Goal: Task Accomplishment & Management: Complete application form

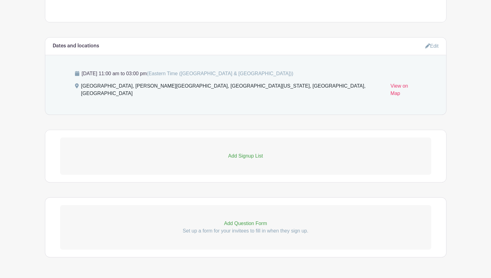
scroll to position [420, 0]
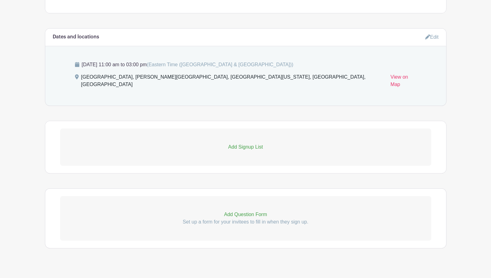
click at [240, 143] on p "Add Signup List" at bounding box center [245, 146] width 371 height 7
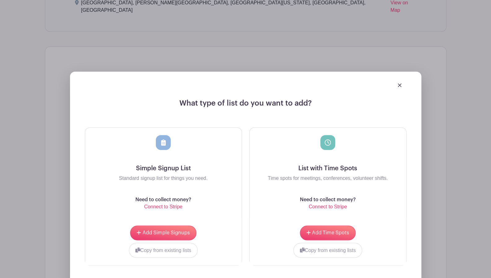
scroll to position [544, 0]
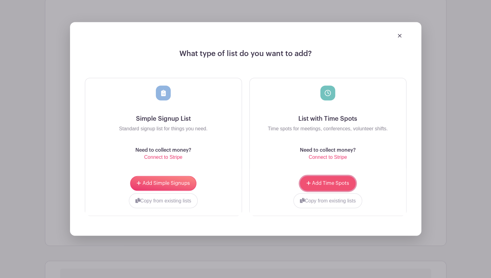
click at [333, 181] on span "Add Time Spots" at bounding box center [330, 183] width 37 height 5
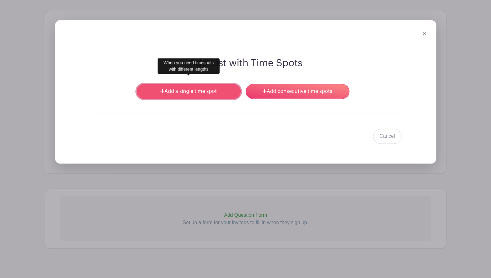
click at [210, 84] on link "Add a single time spot" at bounding box center [189, 91] width 104 height 15
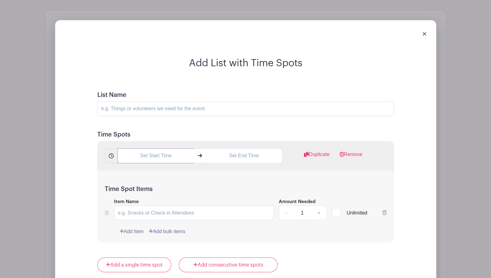
click at [163, 148] on input "text" at bounding box center [155, 155] width 77 height 15
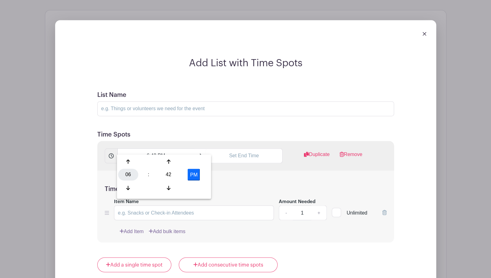
click at [134, 172] on div "06" at bounding box center [128, 175] width 20 height 12
click at [193, 187] on div "11" at bounding box center [197, 188] width 21 height 12
click at [155, 148] on input "11:42 PM" at bounding box center [155, 155] width 77 height 15
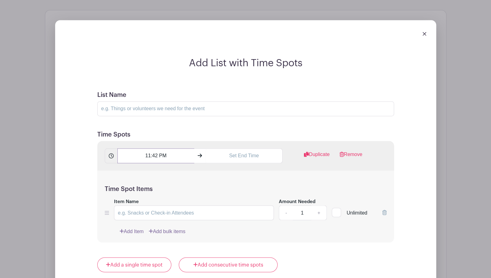
click at [155, 150] on input "11:42 PM" at bounding box center [155, 155] width 77 height 15
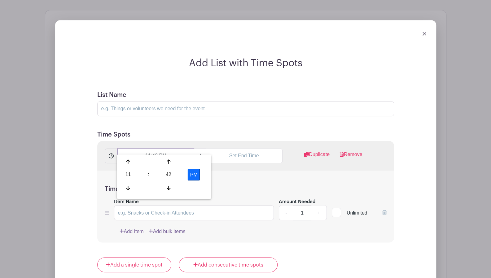
click at [155, 148] on input "11:42 PM" at bounding box center [155, 155] width 77 height 15
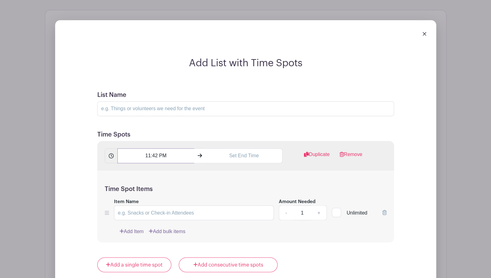
click at [155, 148] on input "11:42 PM" at bounding box center [155, 155] width 77 height 15
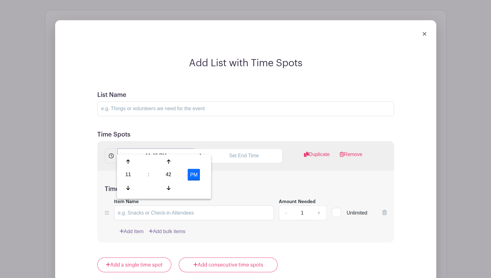
click at [155, 148] on input "11:42 PM" at bounding box center [155, 155] width 77 height 15
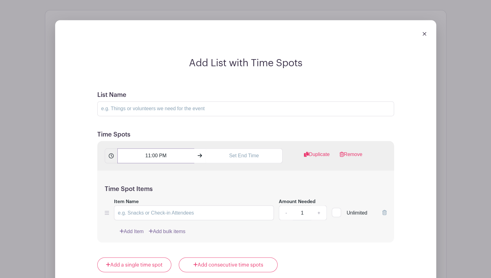
click at [161, 148] on input "11:00 PM" at bounding box center [155, 155] width 77 height 15
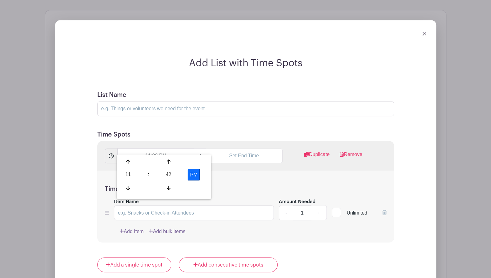
click at [195, 172] on button "PM" at bounding box center [194, 175] width 12 height 12
click at [156, 148] on input "11:42 AM" at bounding box center [155, 155] width 77 height 15
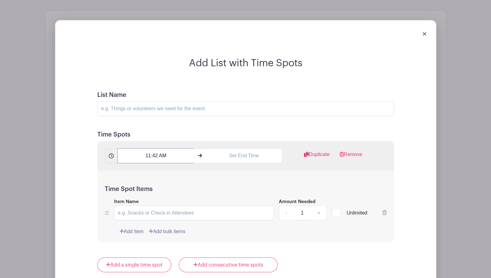
click at [155, 148] on input "11:42 AM" at bounding box center [155, 155] width 77 height 15
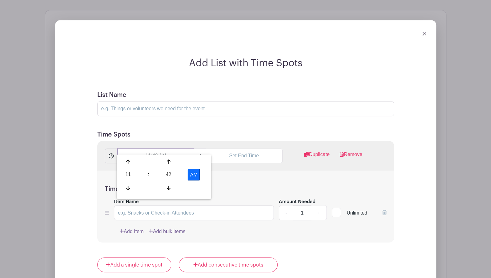
click at [155, 148] on input "11:42 AM" at bounding box center [155, 155] width 77 height 15
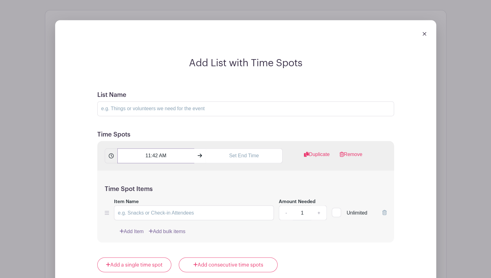
click at [155, 148] on input "11:42 AM" at bounding box center [155, 155] width 77 height 15
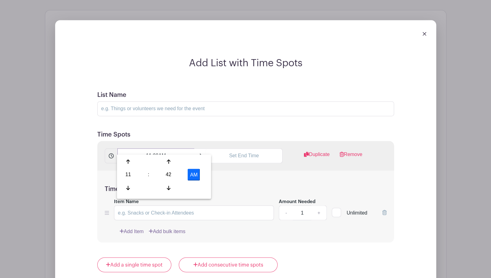
type input "11:00AM"
click at [187, 154] on div "11 : 42 AM 12 01 02 03 04 05 06 07 08 09 10 11 00 05 10 15 20 25 30 35 40 45 50…" at bounding box center [164, 176] width 94 height 44
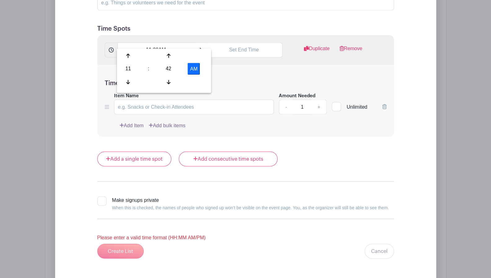
scroll to position [635, 0]
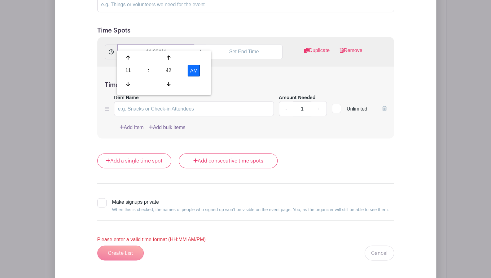
click at [179, 44] on input "11:00AM" at bounding box center [155, 51] width 77 height 15
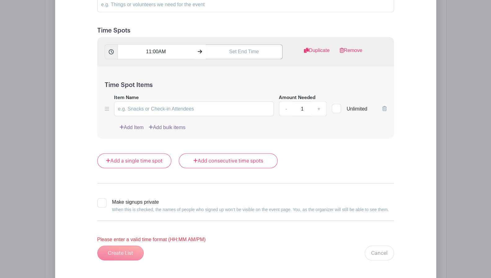
click at [252, 44] on input "text" at bounding box center [244, 51] width 77 height 15
click at [215, 69] on div "06" at bounding box center [216, 71] width 20 height 12
click at [283, 57] on div "03" at bounding box center [285, 58] width 21 height 12
click at [241, 45] on input "3:42 PM" at bounding box center [244, 51] width 77 height 15
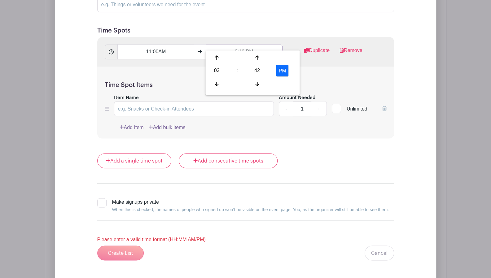
click at [241, 45] on input "3:42 PM" at bounding box center [244, 51] width 77 height 15
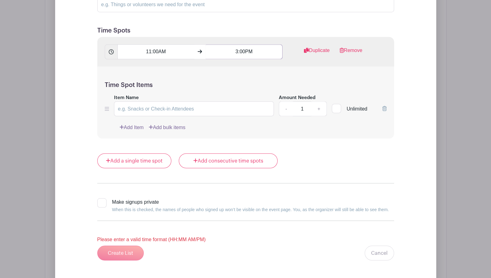
click at [262, 48] on input "3:00PM" at bounding box center [244, 51] width 77 height 15
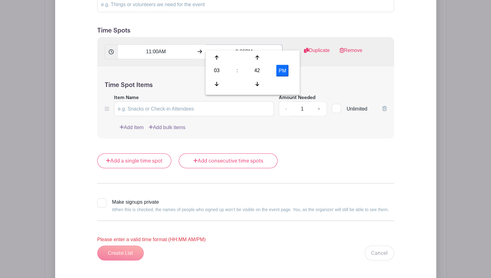
type input "3:00PM"
click at [322, 67] on div "Time Spot Items Item Name Amount Needed - 1 + Unlimited Add Item Add bulk items" at bounding box center [245, 103] width 297 height 72
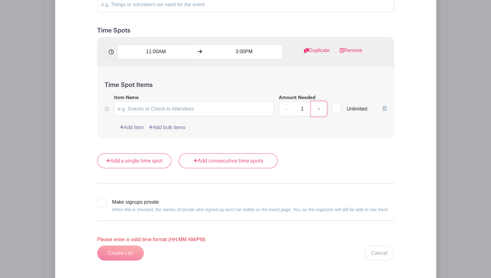
click at [321, 101] on link "+" at bounding box center [318, 108] width 15 height 15
type input "4"
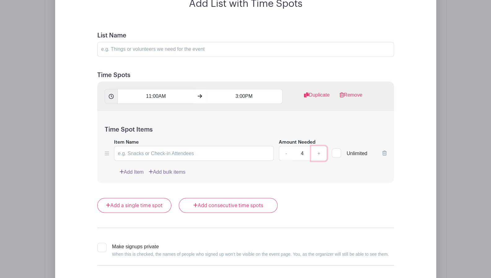
scroll to position [542, 0]
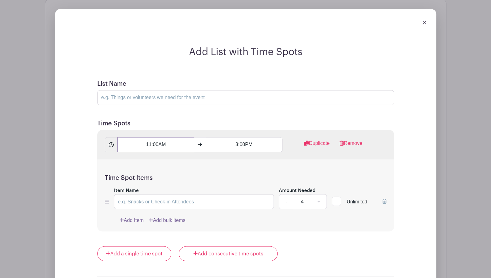
click at [157, 137] on input "11:00AM" at bounding box center [155, 144] width 77 height 15
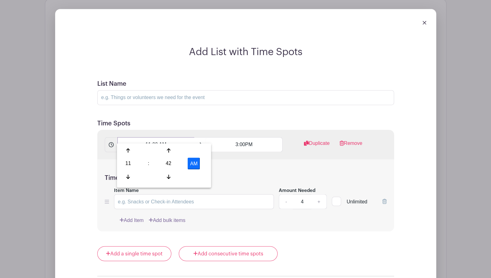
type input "11:00 AM"
click at [244, 137] on input "3:00PM" at bounding box center [244, 144] width 77 height 15
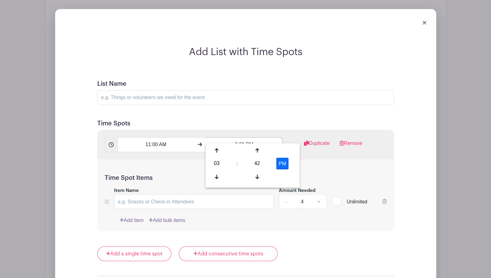
type input "3:00 PM"
click at [325, 231] on form "List Name Time Spots 11:00 AM 3:00 PM Duplicate Remove Time Spot Items Item Nam…" at bounding box center [245, 212] width 311 height 278
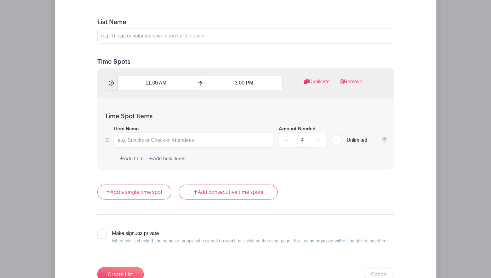
scroll to position [635, 0]
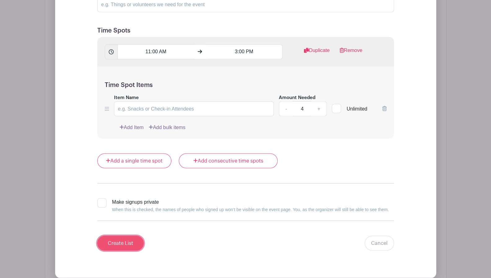
click at [124, 236] on input "Create List" at bounding box center [120, 243] width 46 height 15
click at [189, 101] on input "Item Name" at bounding box center [194, 108] width 160 height 15
click at [190, 101] on input "Item Name" at bounding box center [194, 108] width 160 height 15
click at [192, 101] on input "Item Name" at bounding box center [194, 108] width 160 height 15
type input "[DATE]"
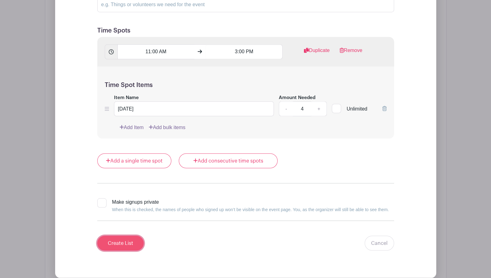
click at [128, 236] on input "Create List" at bounding box center [120, 243] width 46 height 15
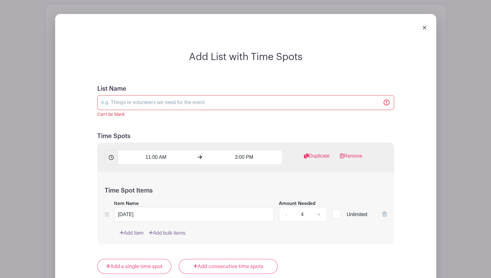
scroll to position [531, 0]
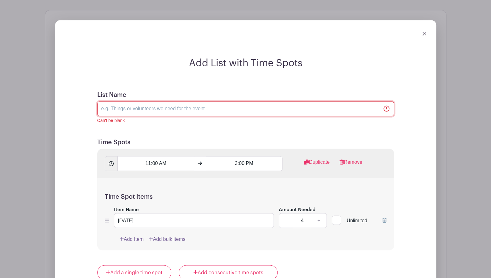
click at [194, 101] on input "List Name" at bounding box center [245, 108] width 297 height 15
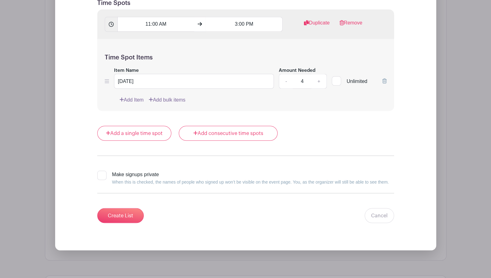
scroll to position [685, 0]
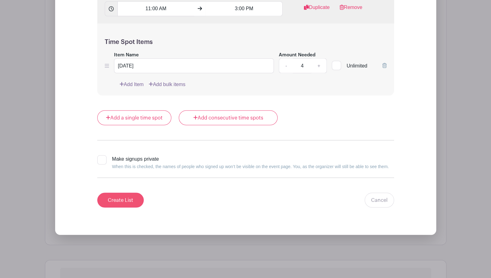
type input "Chapter Meeting Sign up"
click at [116, 195] on input "Create List" at bounding box center [120, 200] width 46 height 15
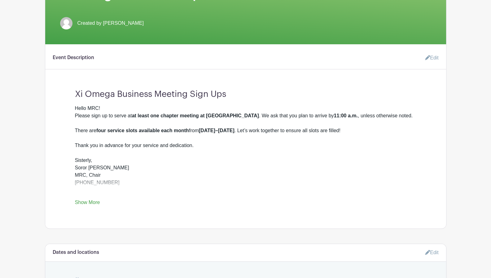
scroll to position [0, 0]
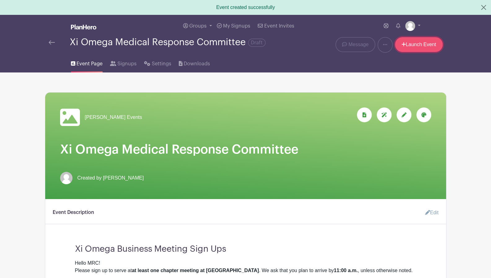
click at [414, 47] on link "Launch Event" at bounding box center [419, 44] width 48 height 15
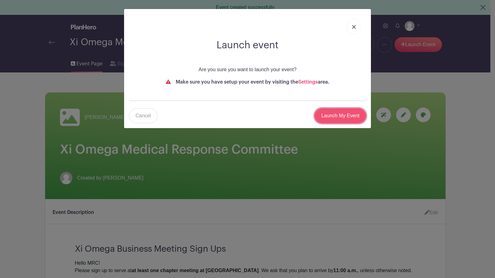
click at [341, 117] on input "Launch My Event" at bounding box center [340, 115] width 51 height 15
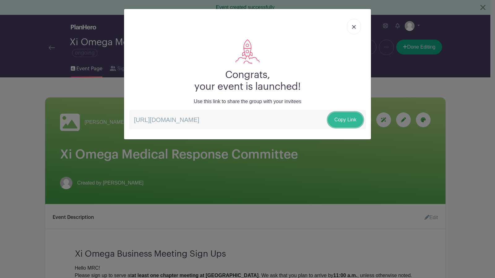
click at [356, 119] on link "Copy Link" at bounding box center [345, 119] width 35 height 15
click at [353, 26] on img at bounding box center [354, 27] width 4 height 4
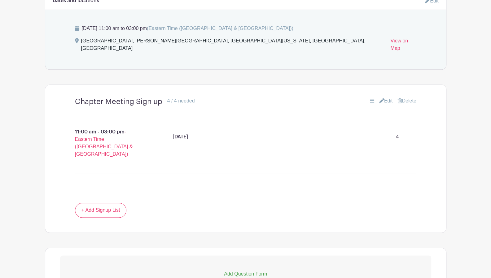
scroll to position [429, 0]
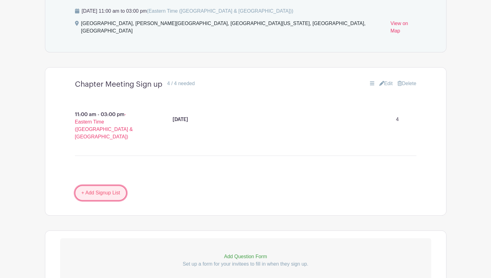
click at [112, 185] on link "+ Add Signup List" at bounding box center [101, 192] width 52 height 15
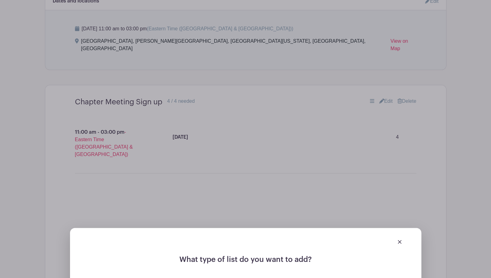
scroll to position [398, 0]
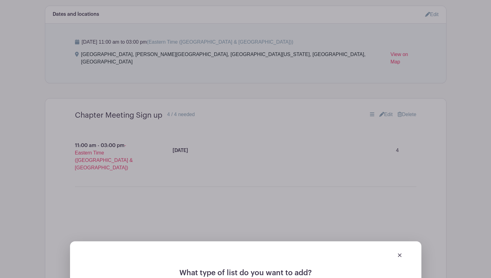
click at [401, 253] on img at bounding box center [399, 255] width 4 height 4
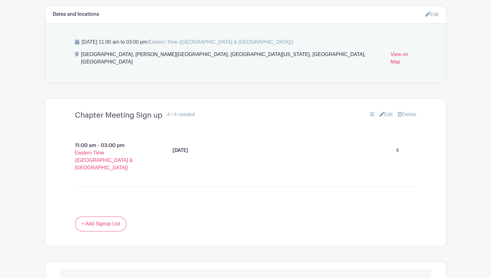
click at [384, 111] on link "Edit" at bounding box center [386, 114] width 14 height 7
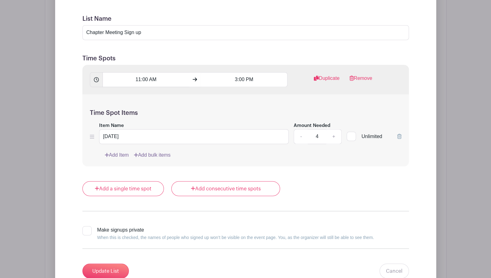
scroll to position [583, 0]
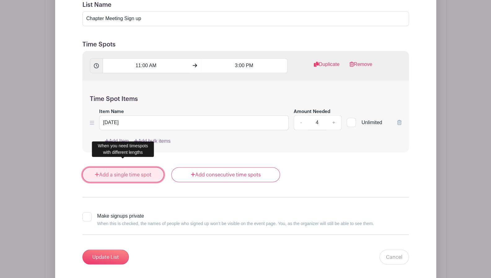
click at [127, 167] on link "Add a single time spot" at bounding box center [123, 174] width 82 height 15
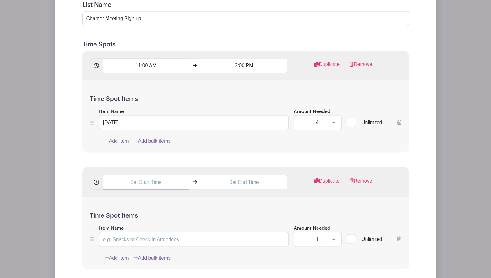
click at [146, 175] on input "text" at bounding box center [145, 182] width 87 height 15
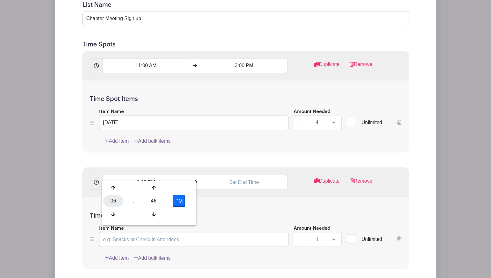
click at [114, 201] on div "06" at bounding box center [113, 201] width 20 height 12
click at [183, 213] on div "11" at bounding box center [182, 214] width 21 height 12
click at [146, 175] on input "11:46 PM" at bounding box center [145, 182] width 87 height 15
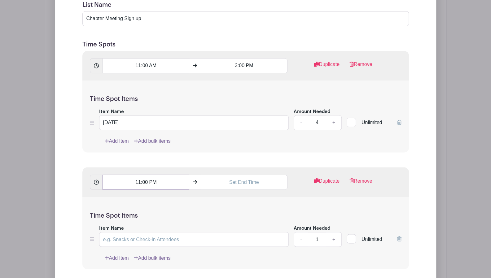
click at [150, 175] on input "11:00 PM" at bounding box center [145, 182] width 87 height 15
click at [179, 200] on button "PM" at bounding box center [179, 201] width 12 height 12
click at [144, 175] on input "11:46 AM" at bounding box center [145, 182] width 87 height 15
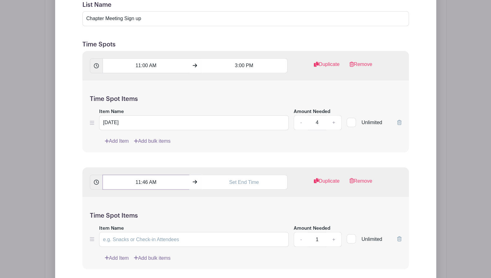
click at [144, 175] on input "11:46 AM" at bounding box center [145, 182] width 87 height 15
click at [173, 175] on input "11:46 AM" at bounding box center [145, 182] width 87 height 15
click at [144, 175] on input "11:46 AM" at bounding box center [145, 182] width 87 height 15
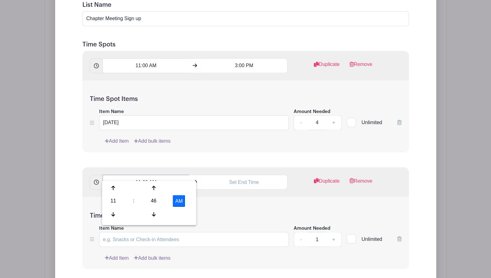
type input "11:00 AM"
click at [230, 175] on input "text" at bounding box center [244, 182] width 87 height 15
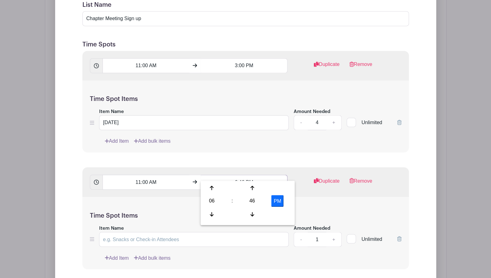
click at [235, 175] on input "6:46 PM" at bounding box center [244, 182] width 87 height 15
click at [236, 175] on input "6:46 PM" at bounding box center [244, 182] width 87 height 15
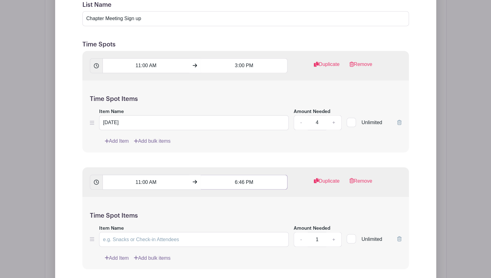
click at [234, 175] on input "6:46 PM" at bounding box center [244, 182] width 87 height 15
click at [208, 211] on div at bounding box center [212, 214] width 20 height 12
click at [253, 187] on icon at bounding box center [252, 187] width 4 height 5
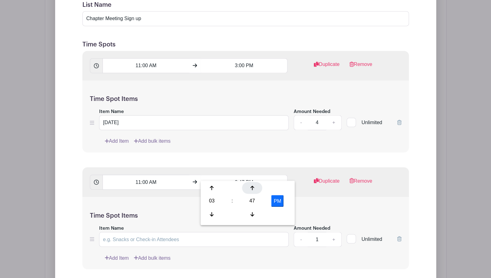
click at [253, 187] on icon at bounding box center [252, 187] width 4 height 5
click at [253, 187] on icon at bounding box center [252, 188] width 4 height 4
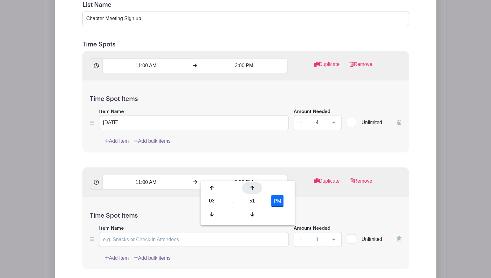
click at [253, 187] on icon at bounding box center [252, 188] width 4 height 4
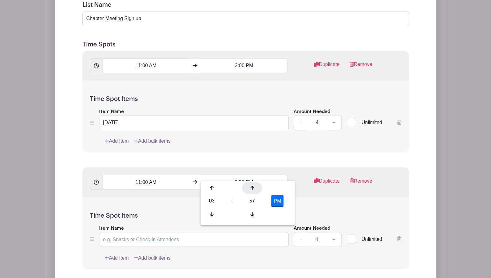
click at [253, 187] on icon at bounding box center [252, 188] width 4 height 4
click at [212, 211] on icon at bounding box center [212, 213] width 4 height 5
type input "3:00 PM"
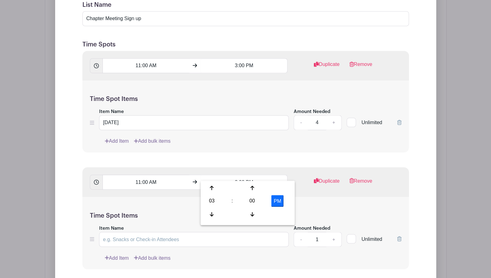
click at [328, 199] on div "Time Spot Items Item Name Amount Needed - 1 + Unlimited Add Item Add bulk items" at bounding box center [245, 233] width 326 height 72
click at [203, 232] on input "Item Name" at bounding box center [194, 239] width 190 height 15
type input "[DATE]"
click at [336, 232] on link "+" at bounding box center [333, 239] width 15 height 15
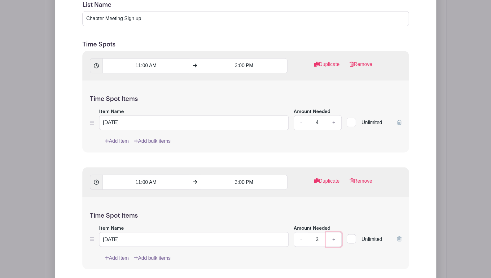
click at [336, 232] on link "+" at bounding box center [333, 239] width 15 height 15
type input "4"
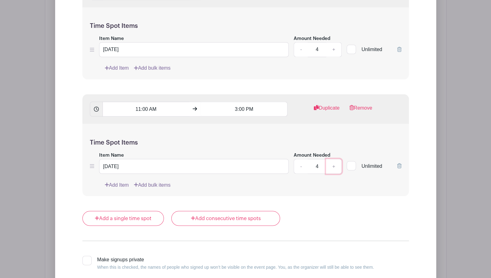
scroll to position [676, 0]
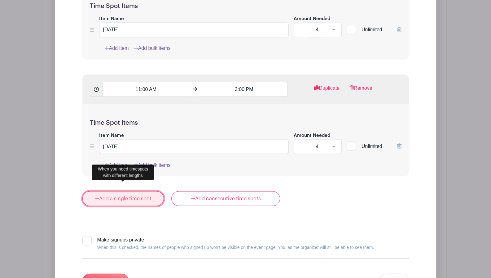
click at [122, 191] on link "Add a single time spot" at bounding box center [123, 198] width 82 height 15
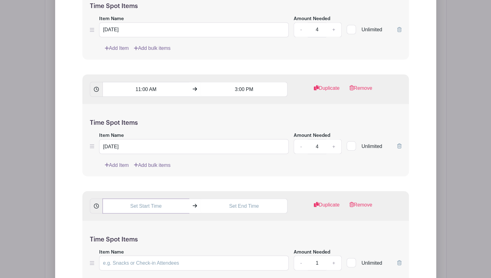
click at [154, 198] on input "text" at bounding box center [145, 205] width 87 height 15
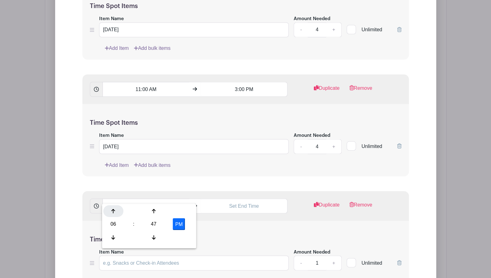
click at [119, 212] on div at bounding box center [113, 211] width 20 height 12
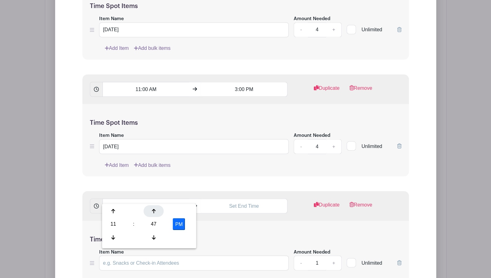
click at [154, 210] on icon at bounding box center [154, 211] width 4 height 4
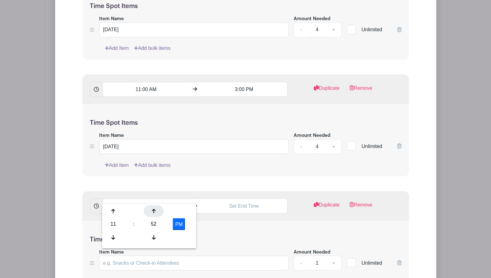
click at [154, 210] on icon at bounding box center [154, 211] width 4 height 4
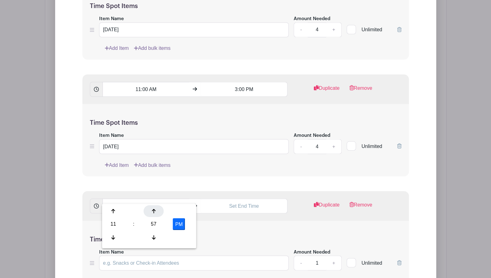
click at [154, 210] on icon at bounding box center [154, 211] width 4 height 4
click at [111, 236] on div at bounding box center [113, 237] width 20 height 12
click at [177, 225] on button "PM" at bounding box center [179, 224] width 12 height 12
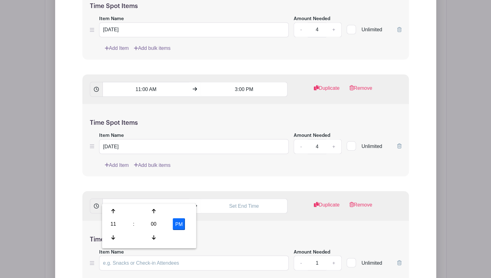
type input "11:00 AM"
click at [244, 198] on input "text" at bounding box center [244, 205] width 87 height 15
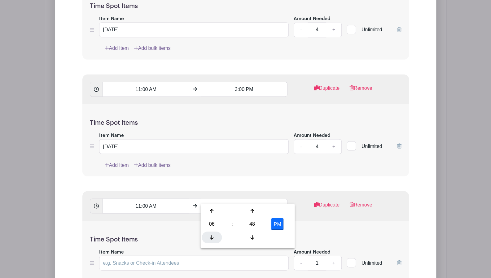
click at [214, 235] on div at bounding box center [212, 237] width 20 height 12
click at [211, 233] on div at bounding box center [212, 237] width 20 height 12
click at [253, 223] on div "48" at bounding box center [252, 224] width 20 height 12
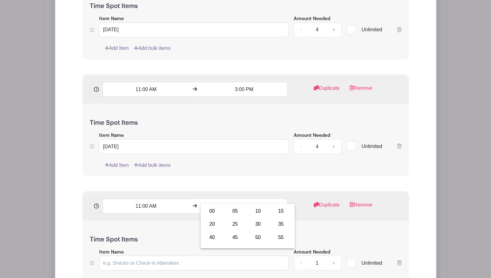
click at [211, 215] on div "00" at bounding box center [212, 211] width 21 height 12
click at [212, 213] on icon at bounding box center [212, 210] width 4 height 5
type input "3:00 PM"
click at [328, 225] on div "Time Spot Items Item Name Amount Needed - 1 + Unlimited Add Item Add bulk items" at bounding box center [245, 257] width 326 height 72
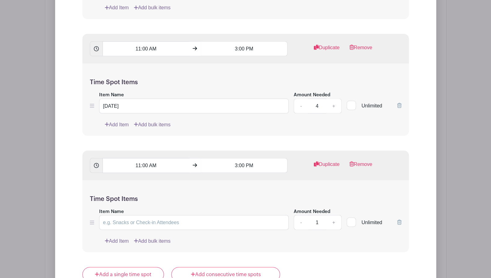
scroll to position [738, 0]
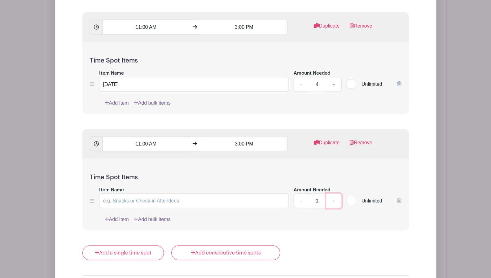
click at [336, 194] on link "+" at bounding box center [333, 200] width 15 height 15
click at [303, 193] on link "-" at bounding box center [300, 200] width 14 height 15
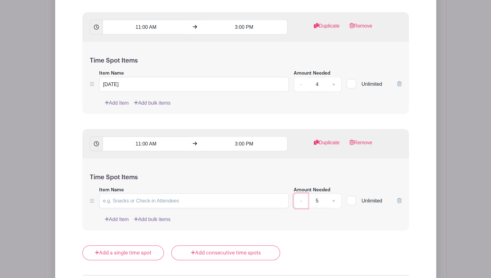
type input "4"
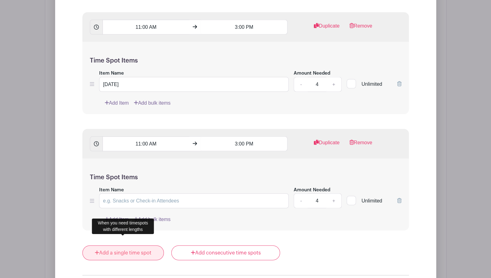
click at [138, 245] on link "Add a single time spot" at bounding box center [123, 252] width 82 height 15
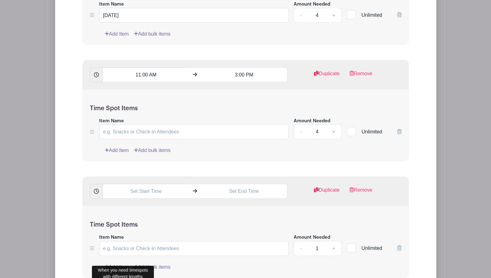
scroll to position [831, 0]
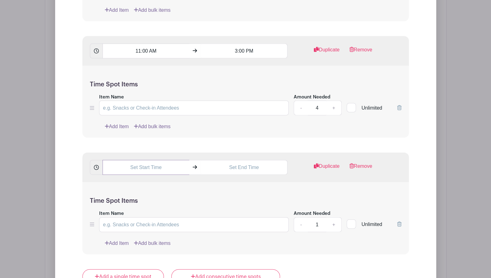
click at [142, 160] on input "text" at bounding box center [145, 167] width 87 height 15
click at [111, 196] on icon at bounding box center [113, 198] width 4 height 5
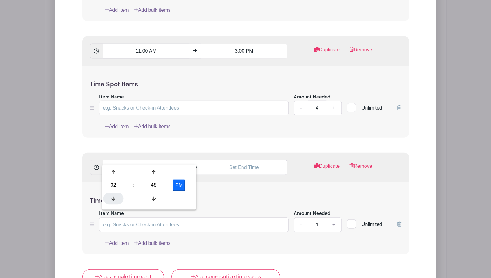
click at [111, 196] on icon at bounding box center [113, 198] width 4 height 5
click at [157, 173] on div at bounding box center [154, 173] width 20 height 12
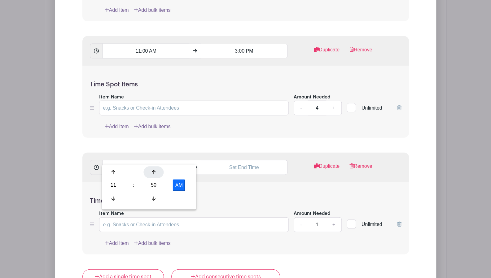
click at [157, 173] on div at bounding box center [154, 173] width 20 height 12
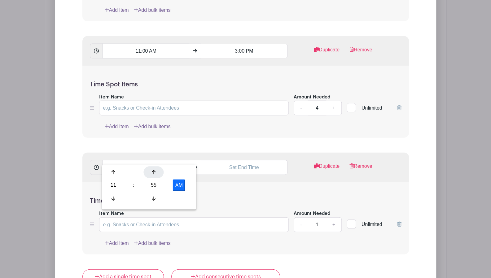
click at [157, 173] on div at bounding box center [154, 173] width 20 height 12
click at [158, 173] on div at bounding box center [154, 173] width 20 height 12
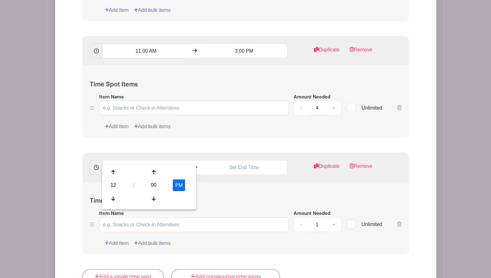
click at [177, 185] on button "PM" at bounding box center [179, 186] width 12 height 12
click at [116, 201] on div at bounding box center [113, 199] width 20 height 12
click at [182, 185] on button "PM" at bounding box center [179, 186] width 12 height 12
type input "11:00 AM"
click at [240, 160] on input "text" at bounding box center [244, 167] width 87 height 15
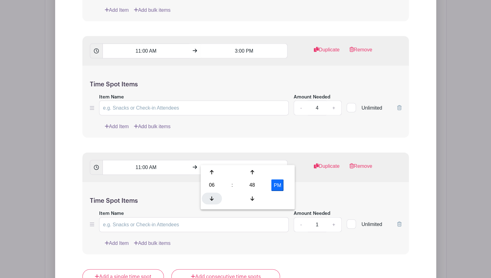
click at [211, 192] on div "06 : 48 PM" at bounding box center [248, 186] width 92 height 39
click at [211, 193] on div at bounding box center [212, 199] width 20 height 12
click at [253, 186] on div "48" at bounding box center [252, 186] width 20 height 12
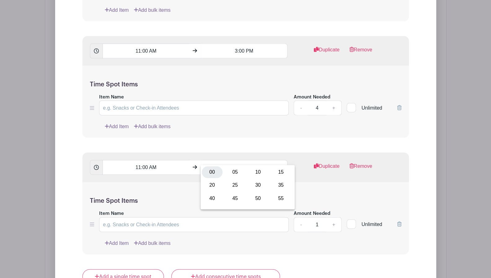
click at [212, 173] on div "00" at bounding box center [212, 173] width 21 height 12
click at [279, 185] on button "PM" at bounding box center [277, 186] width 12 height 12
click at [267, 183] on div "AM" at bounding box center [277, 186] width 26 height 12
click at [274, 185] on button "AM" at bounding box center [277, 186] width 12 height 12
type input "3:00 PM"
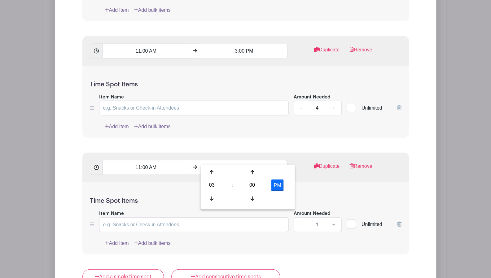
click at [330, 185] on div "Time Spot Items Item Name Amount Needed - 1 + Unlimited Add Item Add bulk items" at bounding box center [245, 218] width 326 height 72
click at [228, 217] on input "Item Name" at bounding box center [194, 224] width 190 height 15
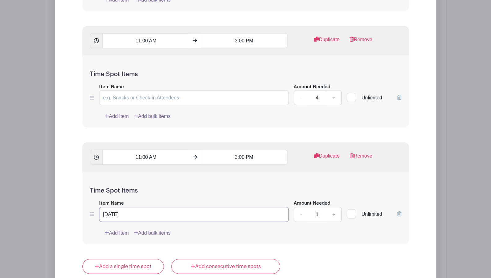
scroll to position [893, 0]
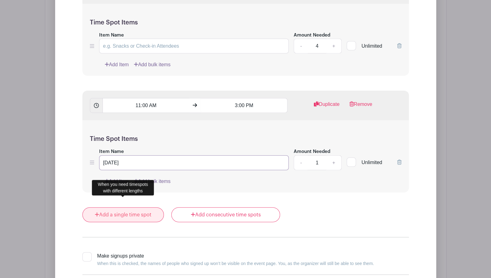
type input "[DATE]"
click at [124, 207] on link "Add a single time spot" at bounding box center [123, 214] width 82 height 15
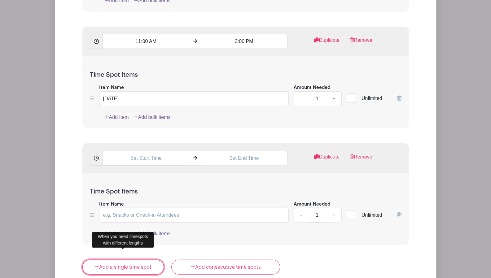
scroll to position [986, 0]
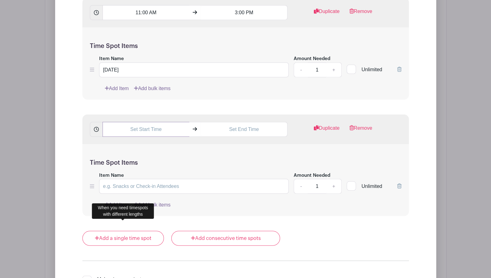
click at [137, 122] on input "text" at bounding box center [145, 129] width 87 height 15
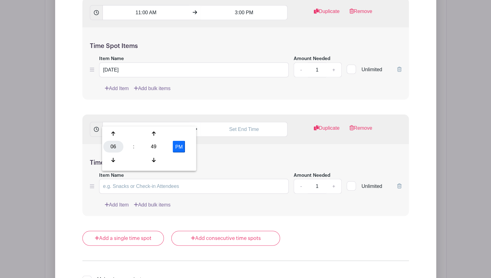
click at [116, 147] on div "06" at bounding box center [113, 147] width 20 height 12
click at [181, 159] on div "11" at bounding box center [182, 160] width 21 height 12
click at [145, 122] on input "11:49 PM" at bounding box center [145, 129] width 87 height 15
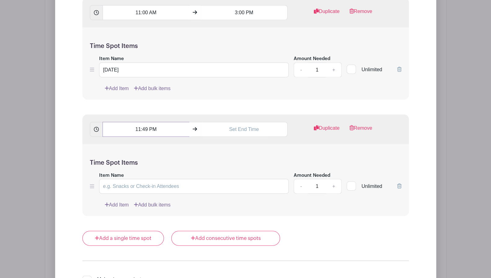
click at [147, 122] on input "11:49 PM" at bounding box center [145, 129] width 87 height 15
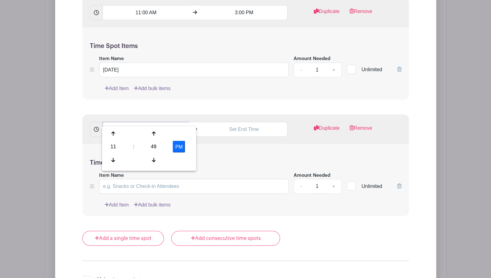
click at [151, 122] on input "11:00 PM" at bounding box center [145, 129] width 87 height 15
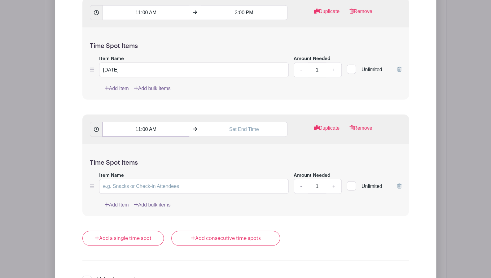
type input "11:00 AM"
click at [240, 122] on input "text" at bounding box center [244, 129] width 87 height 15
click at [211, 154] on div at bounding box center [212, 160] width 20 height 12
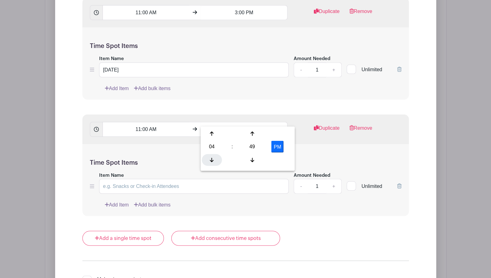
click at [212, 154] on div at bounding box center [212, 160] width 20 height 12
click at [210, 136] on icon at bounding box center [212, 133] width 4 height 5
click at [252, 145] on div "49" at bounding box center [252, 147] width 20 height 12
click at [211, 135] on div "00" at bounding box center [212, 134] width 21 height 12
type input "3:00 PM"
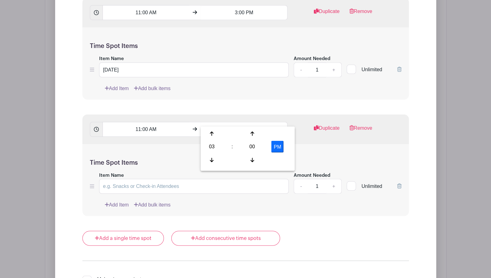
click at [311, 144] on div "Time Spot Items Item Name Amount Needed - 1 + Unlimited Add Item Add bulk items" at bounding box center [245, 180] width 326 height 72
click at [200, 179] on input "Item Name" at bounding box center [194, 186] width 190 height 15
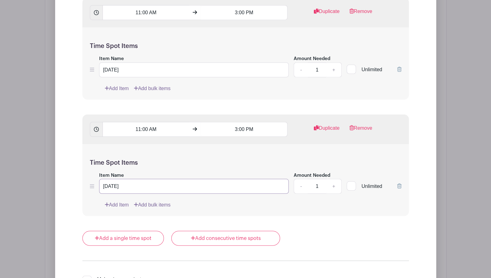
type input "[DATE]"
click at [334, 180] on link "+" at bounding box center [333, 186] width 15 height 15
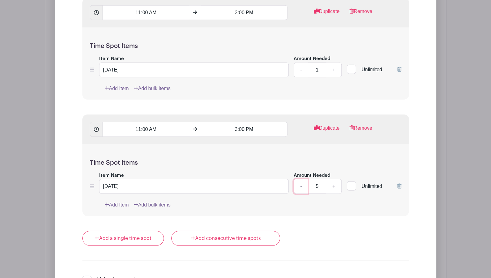
click at [299, 179] on link "-" at bounding box center [300, 186] width 14 height 15
type input "4"
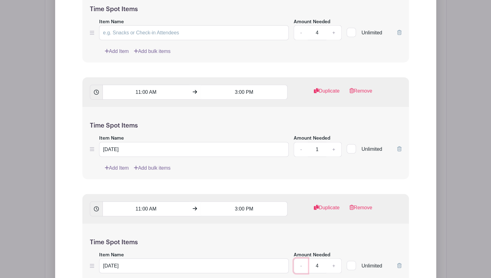
scroll to position [893, 0]
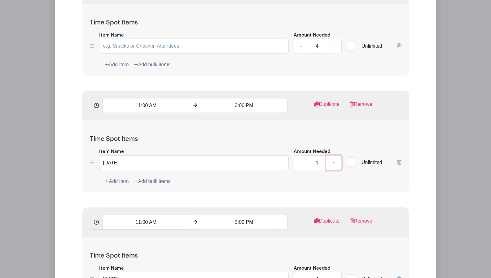
click at [332, 155] on link "+" at bounding box center [333, 162] width 15 height 15
type input "4"
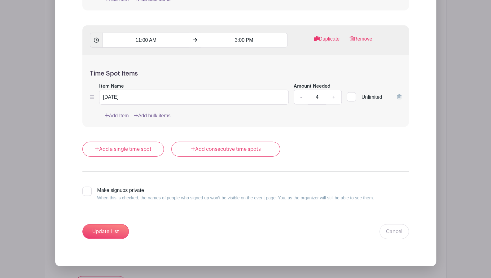
scroll to position [1110, 0]
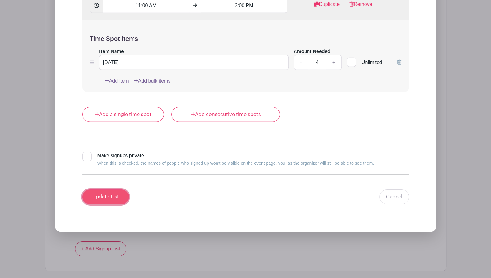
click at [109, 189] on input "Update List" at bounding box center [105, 196] width 46 height 15
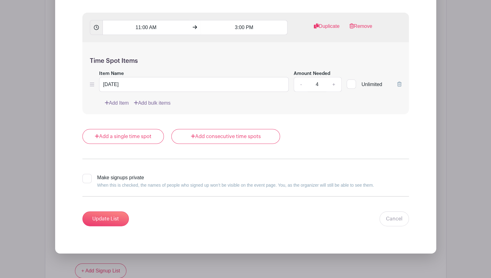
scroll to position [1193, 0]
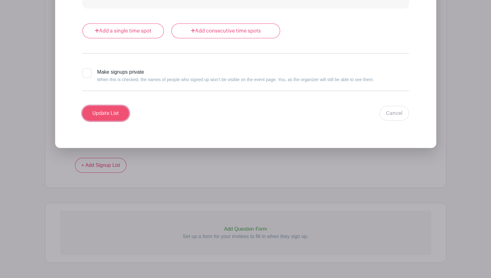
click at [106, 106] on input "Update List" at bounding box center [105, 113] width 46 height 15
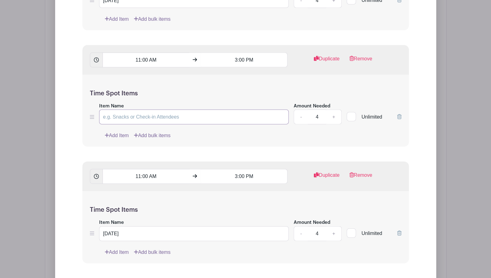
scroll to position [822, 0]
click at [401, 115] on icon at bounding box center [399, 117] width 4 height 5
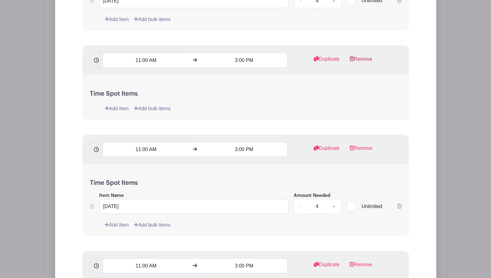
click at [358, 55] on link "Remove" at bounding box center [360, 61] width 23 height 12
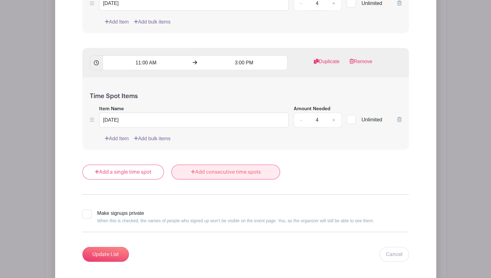
scroll to position [1008, 0]
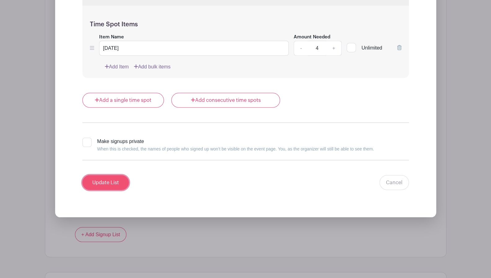
click at [105, 175] on input "Update List" at bounding box center [105, 182] width 46 height 15
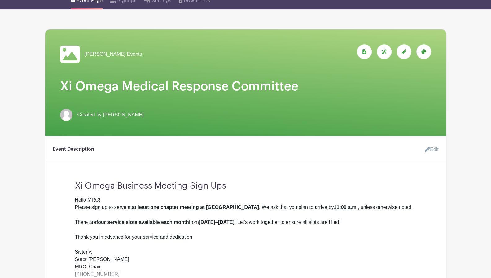
scroll to position [52, 0]
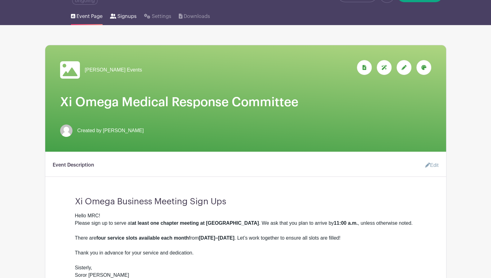
click at [119, 17] on span "Signups" at bounding box center [126, 16] width 19 height 7
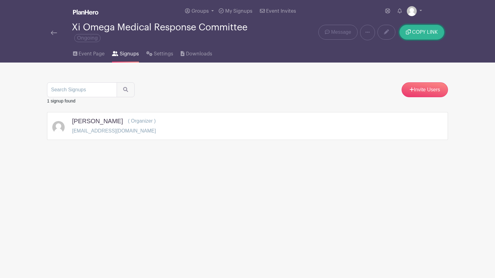
click at [416, 31] on span "COPY LINK" at bounding box center [425, 32] width 26 height 5
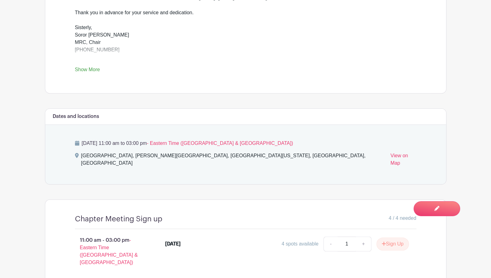
scroll to position [310, 0]
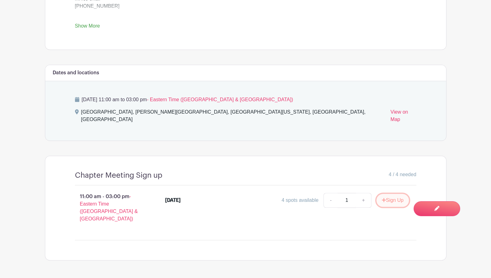
click at [389, 194] on button "Sign Up" at bounding box center [392, 200] width 33 height 13
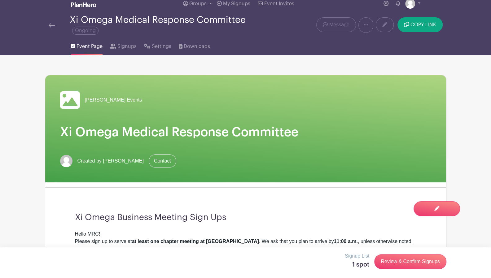
scroll to position [0, 0]
